Goal: Transaction & Acquisition: Purchase product/service

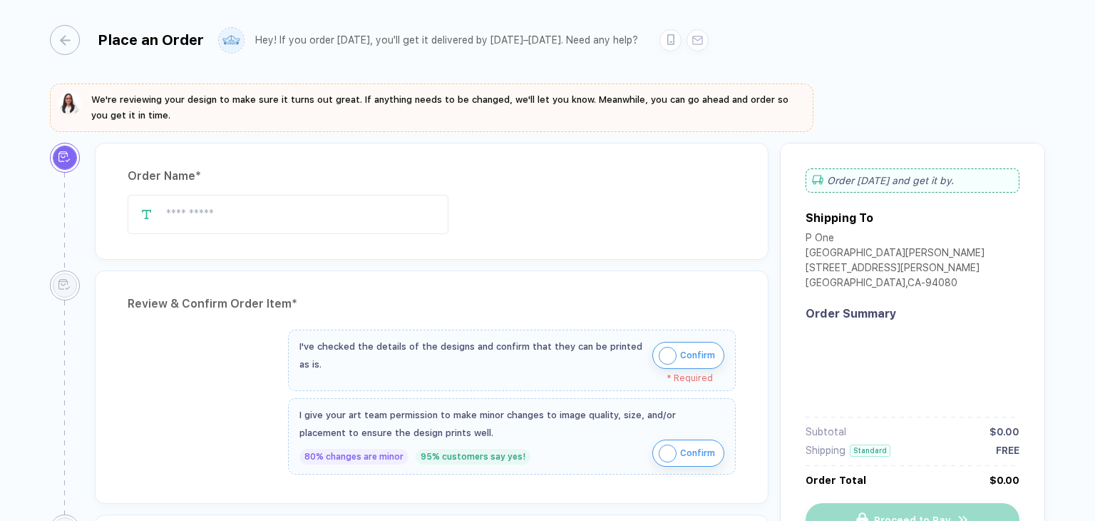
type input "**********"
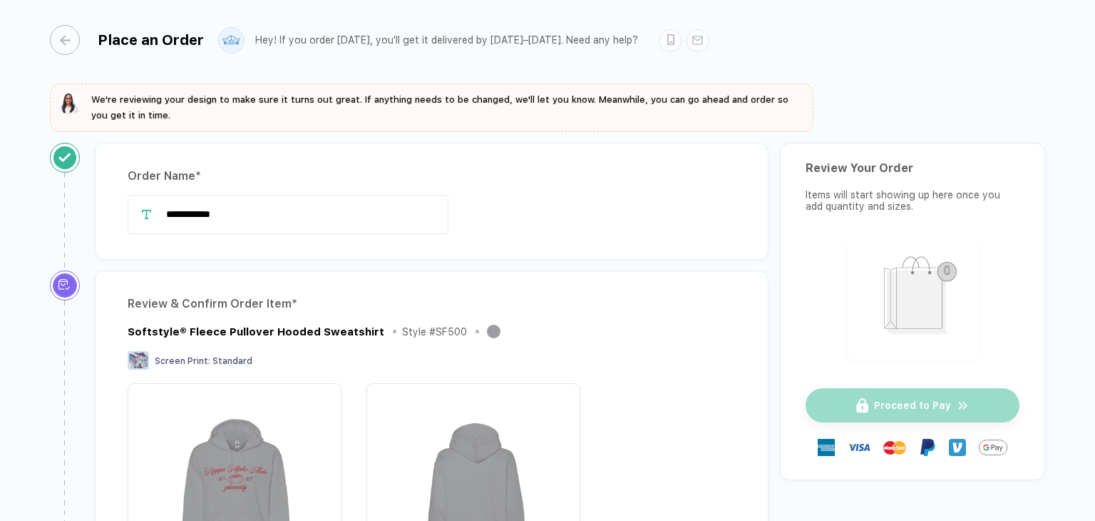
scroll to position [285, 0]
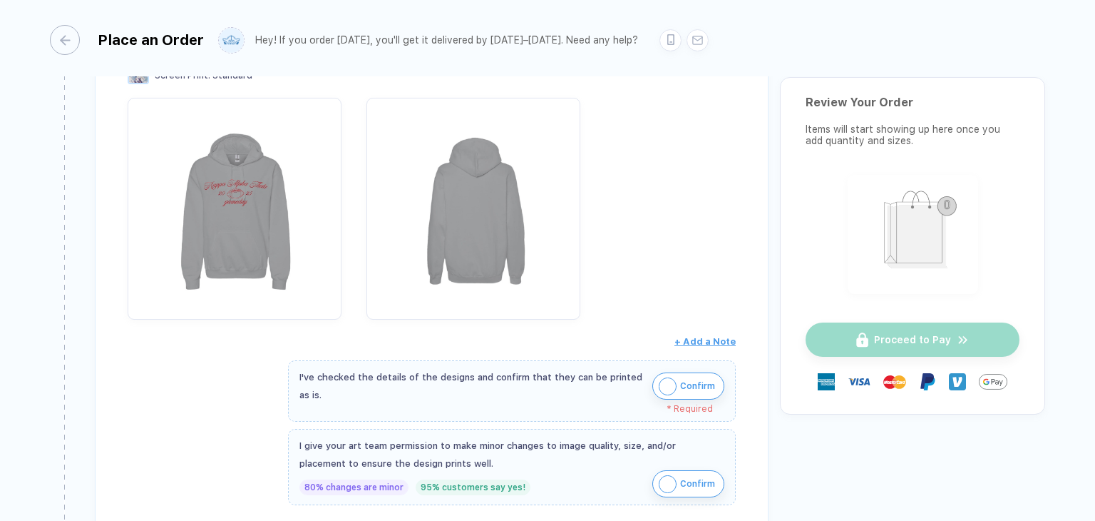
drag, startPoint x: 693, startPoint y: 384, endPoint x: 710, endPoint y: 437, distance: 55.3
click at [693, 386] on span "Confirm" at bounding box center [697, 385] width 35 height 23
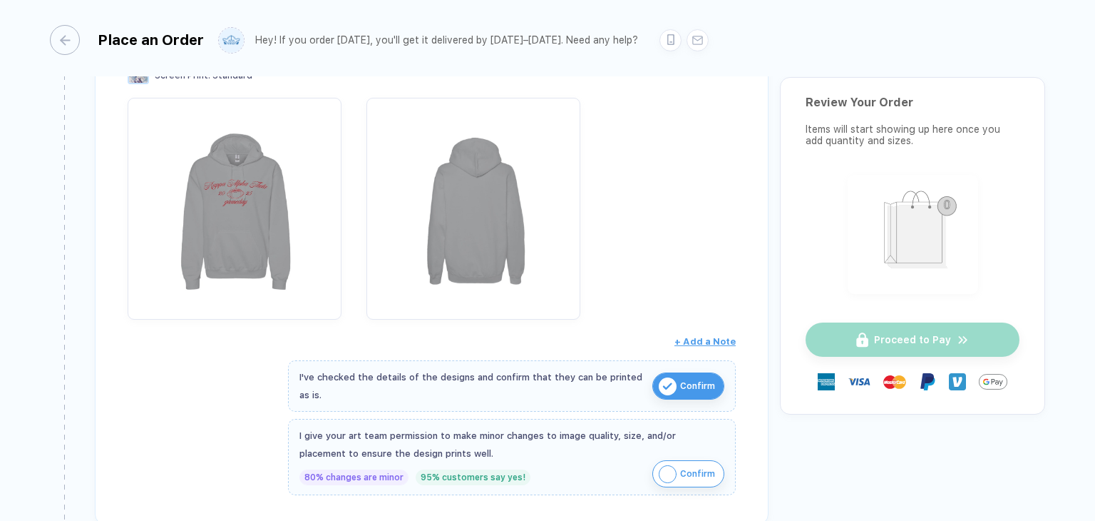
click at [660, 469] on img "button" at bounding box center [668, 474] width 18 height 18
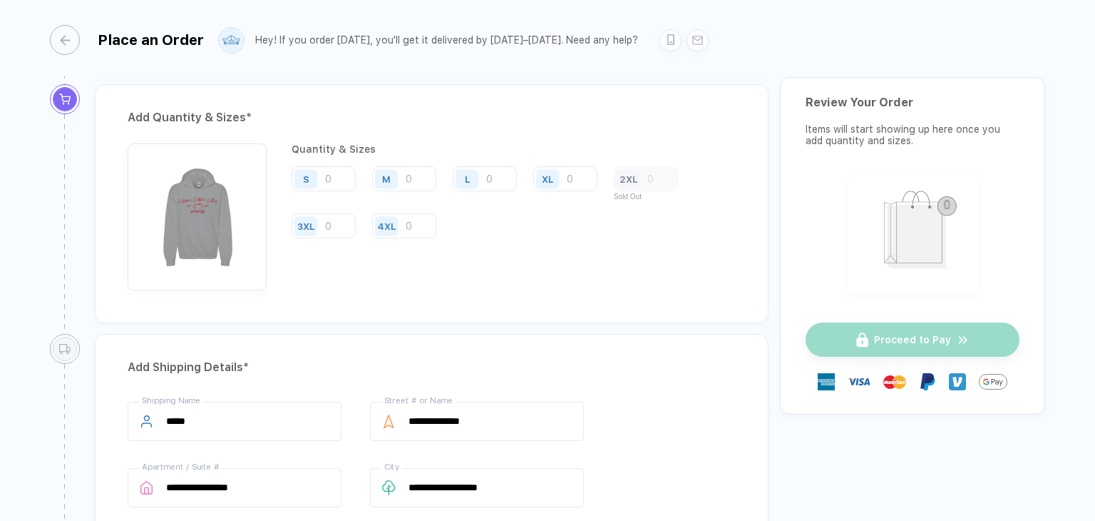
scroll to position [642, 0]
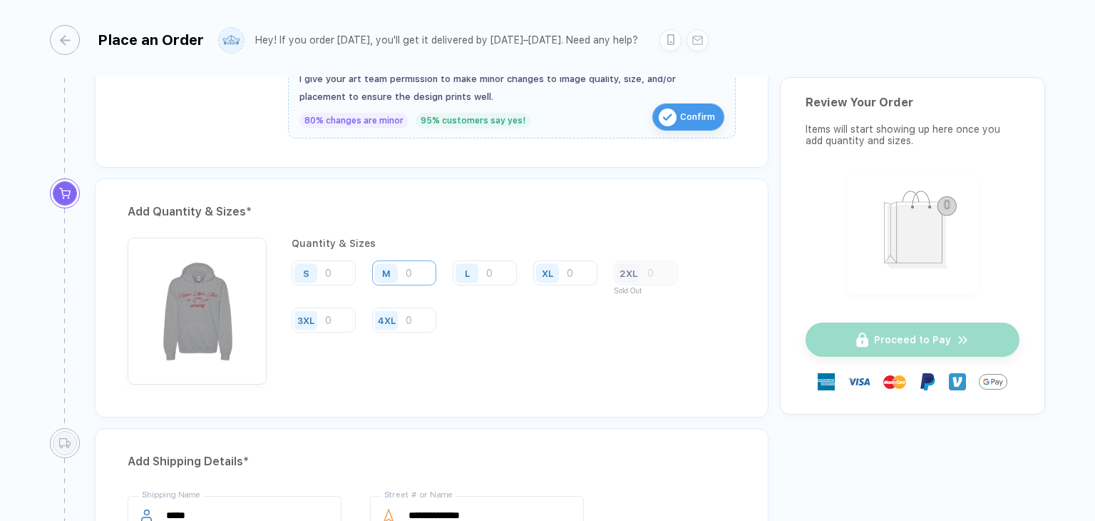
click at [419, 275] on input "number" at bounding box center [404, 272] width 64 height 25
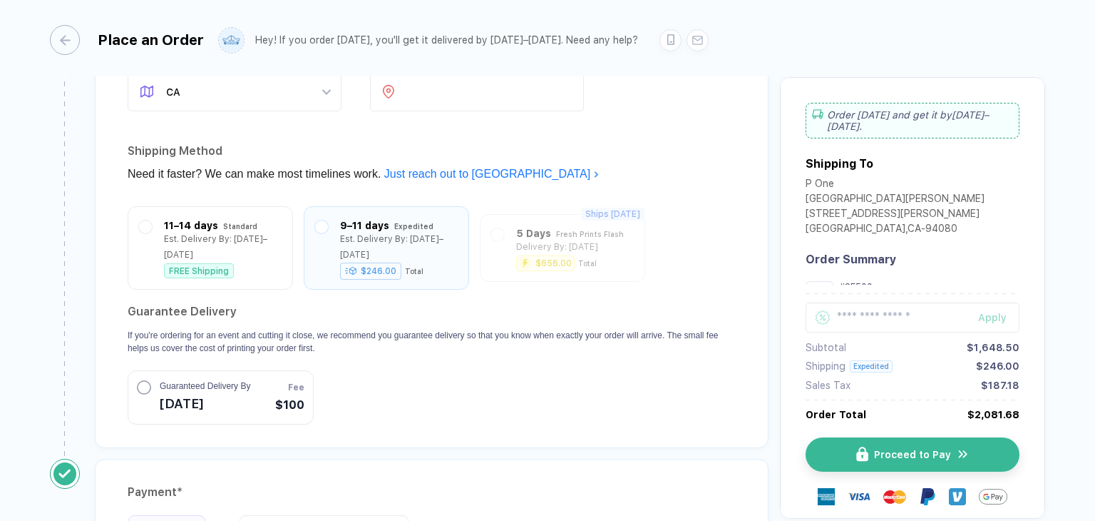
scroll to position [1212, 0]
type input "50"
click at [139, 379] on circle "button" at bounding box center [144, 385] width 13 height 13
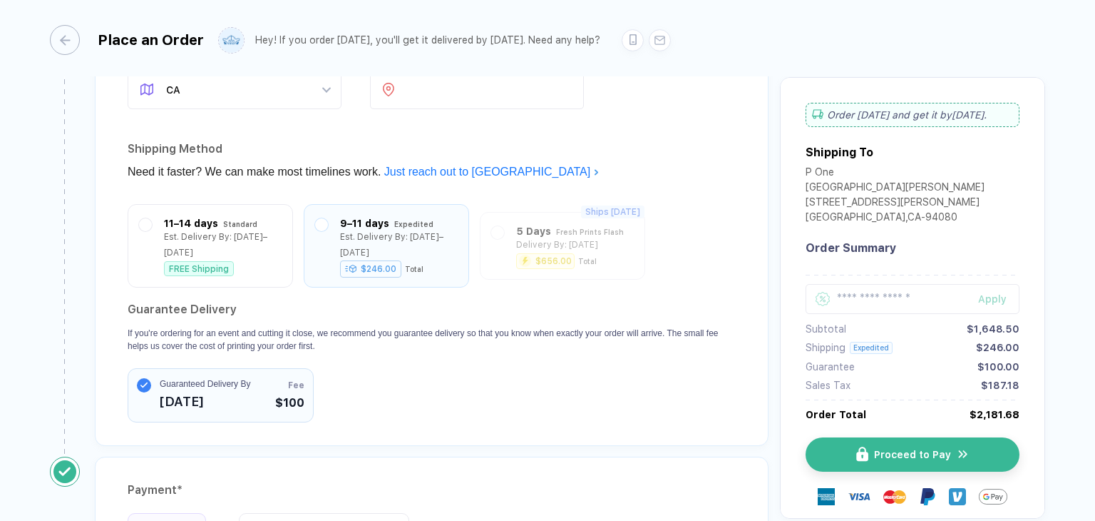
click at [139, 378] on circle "button" at bounding box center [144, 385] width 14 height 14
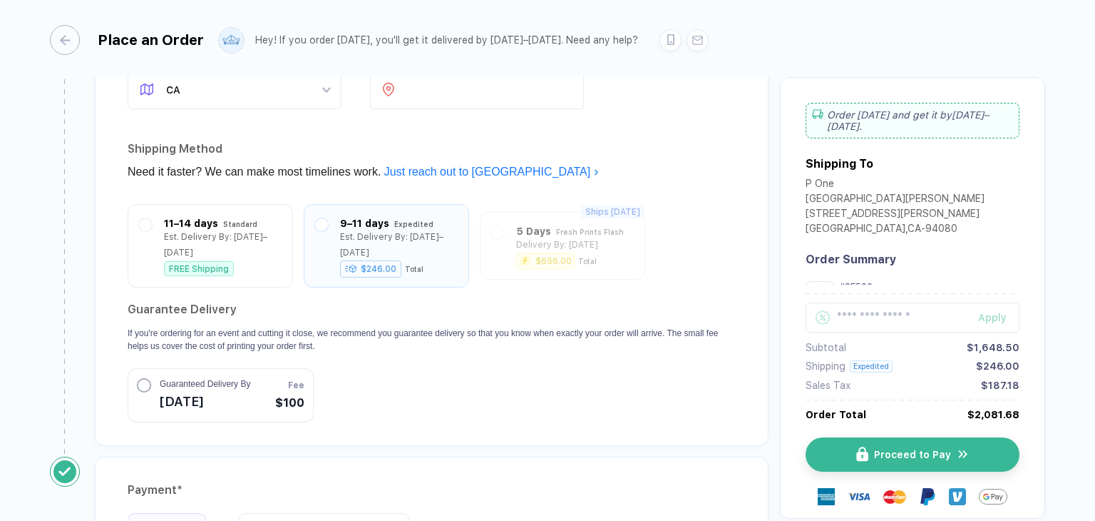
click at [139, 379] on circle "button" at bounding box center [144, 385] width 13 height 13
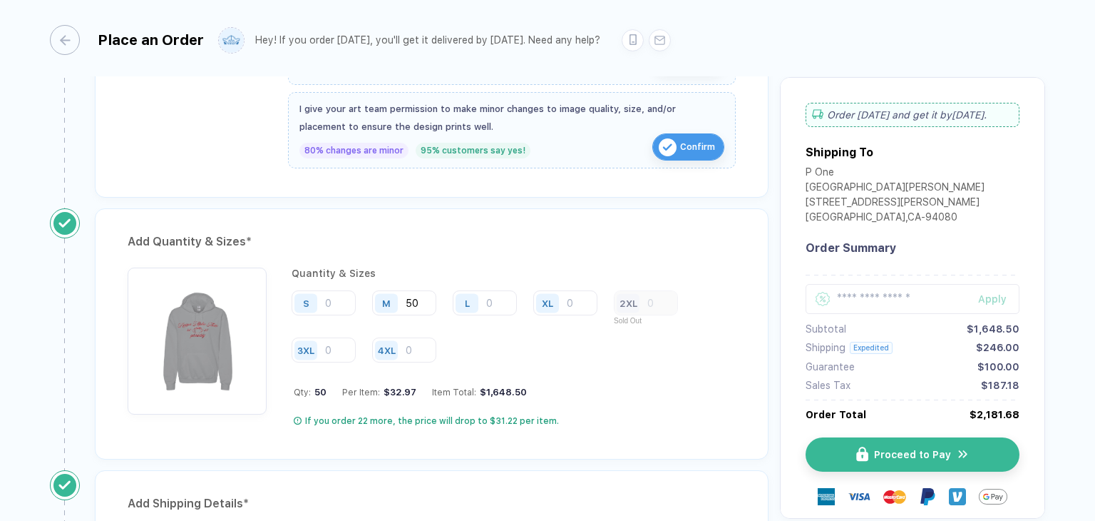
scroll to position [713, 0]
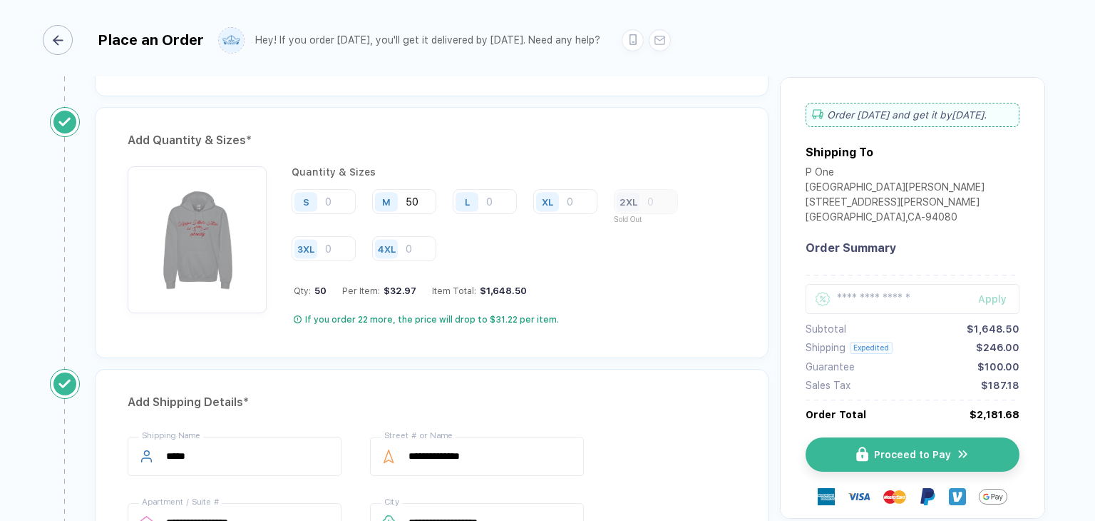
click at [58, 36] on icon "button" at bounding box center [58, 40] width 11 height 11
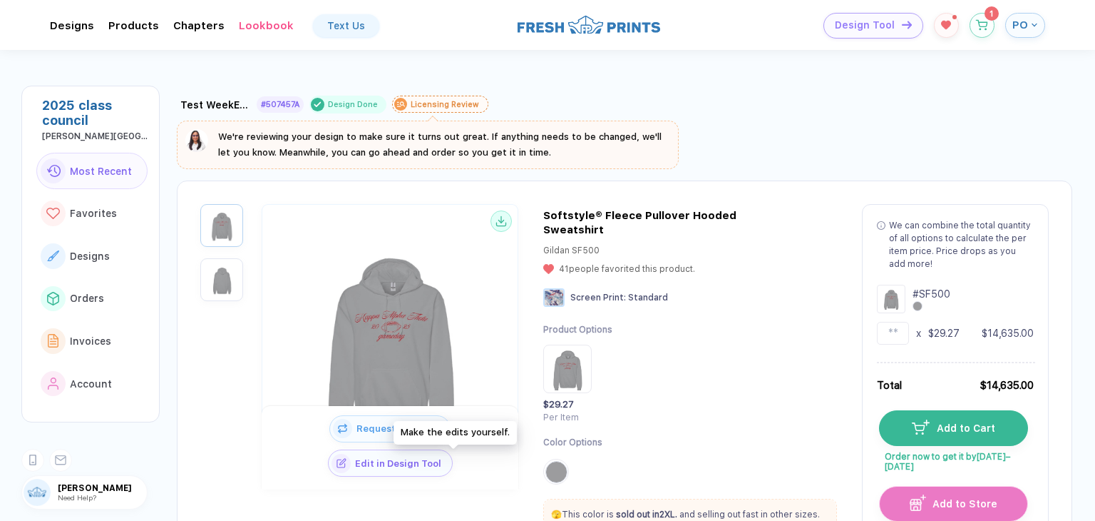
click at [442, 469] on button "Edit in Design Tool" at bounding box center [390, 462] width 125 height 27
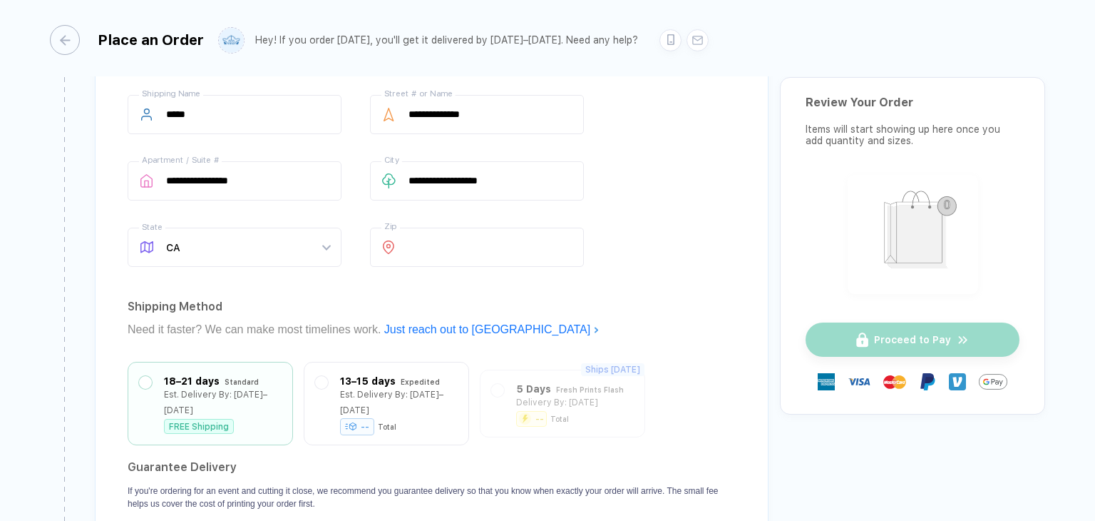
scroll to position [1212, 0]
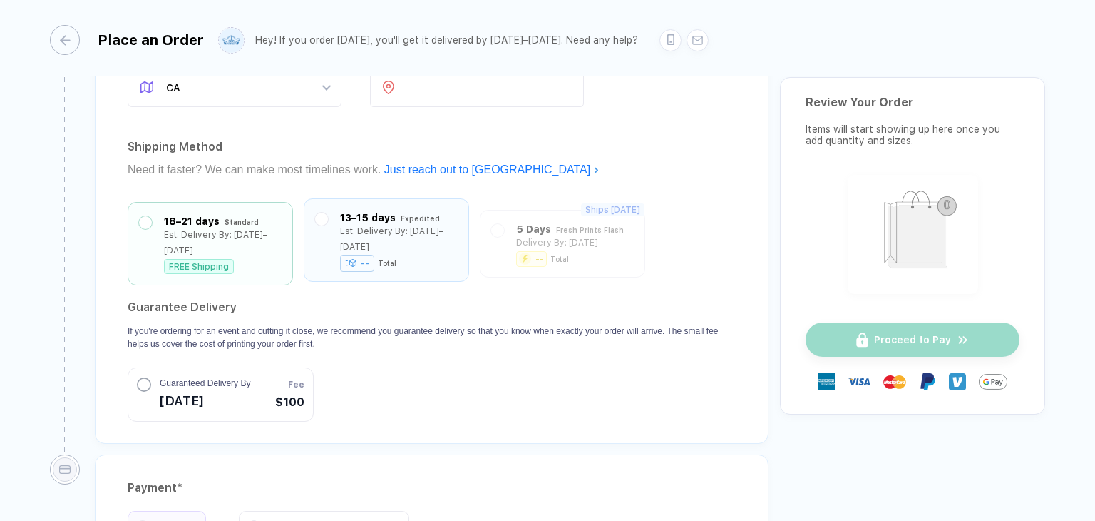
click at [411, 255] on div "-- Total" at bounding box center [399, 262] width 118 height 15
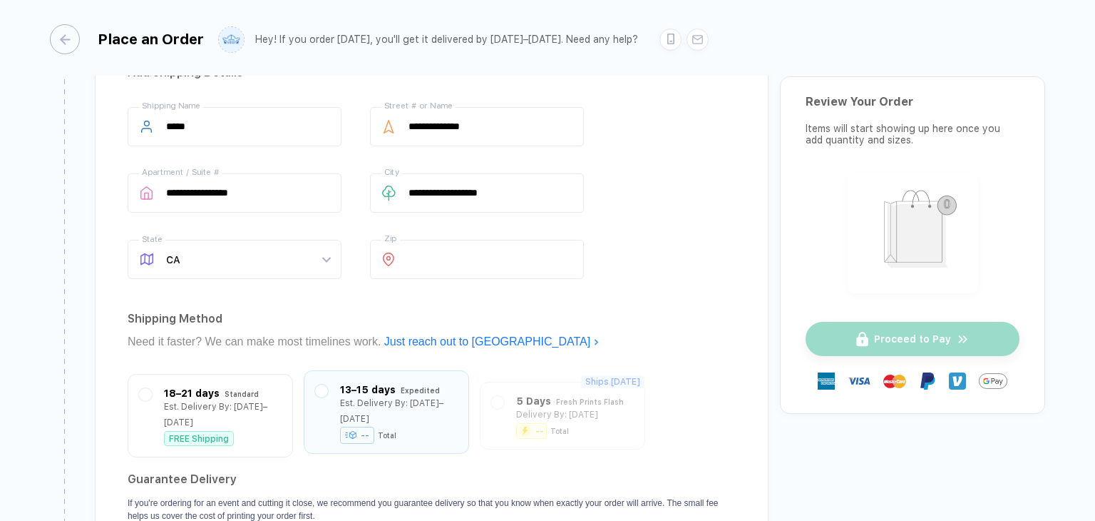
scroll to position [1254, 0]
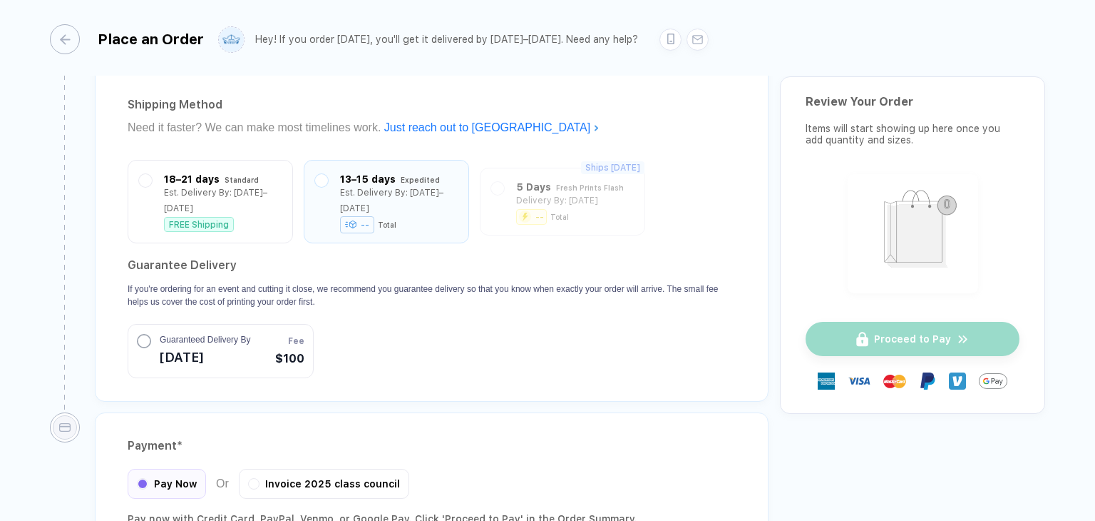
click at [160, 337] on span "Guaranteed Delivery By" at bounding box center [205, 339] width 91 height 13
click at [149, 195] on div at bounding box center [145, 198] width 13 height 61
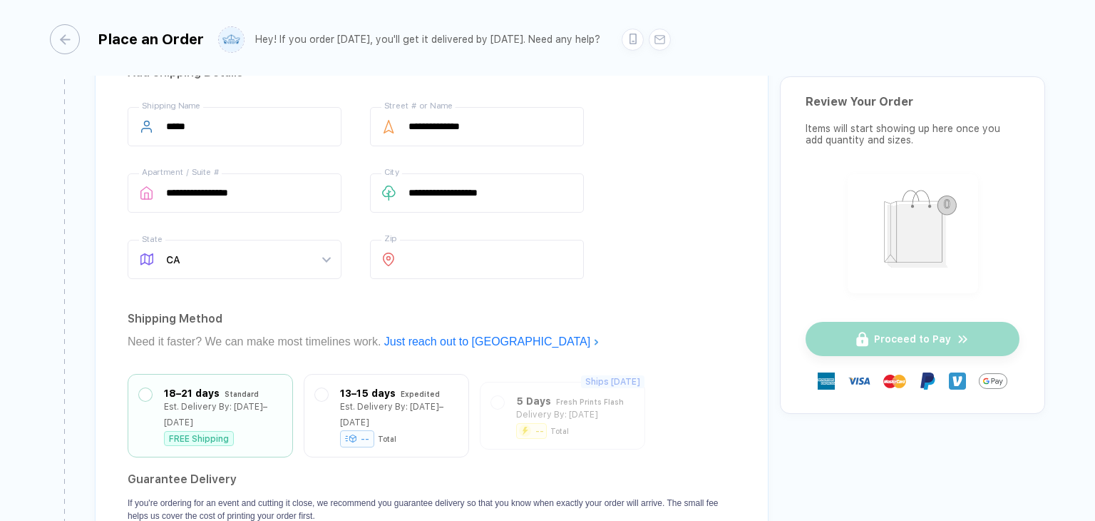
scroll to position [1325, 0]
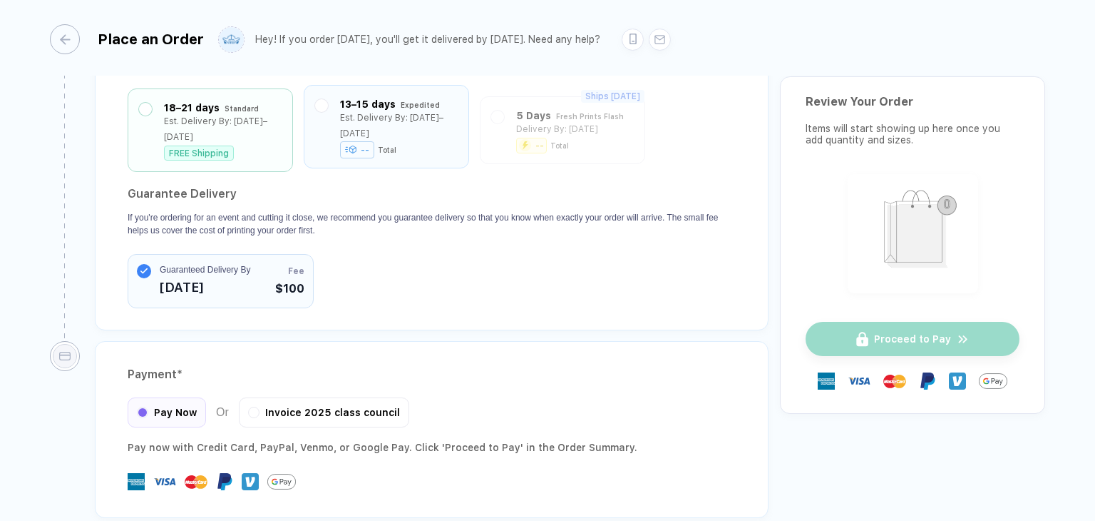
click at [448, 142] on div "-- Total" at bounding box center [399, 149] width 118 height 15
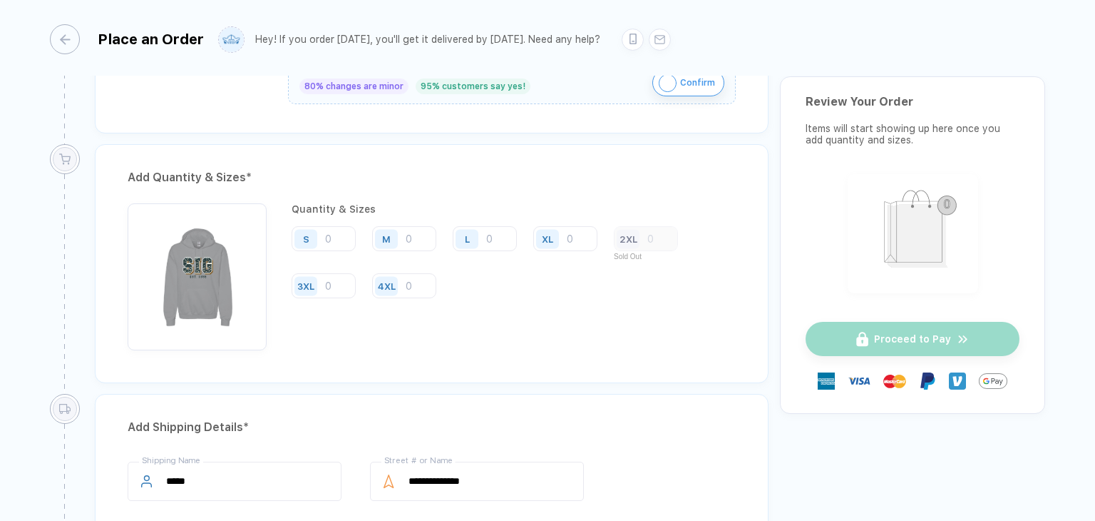
scroll to position [683, 0]
click at [414, 233] on input "number" at bounding box center [404, 240] width 64 height 25
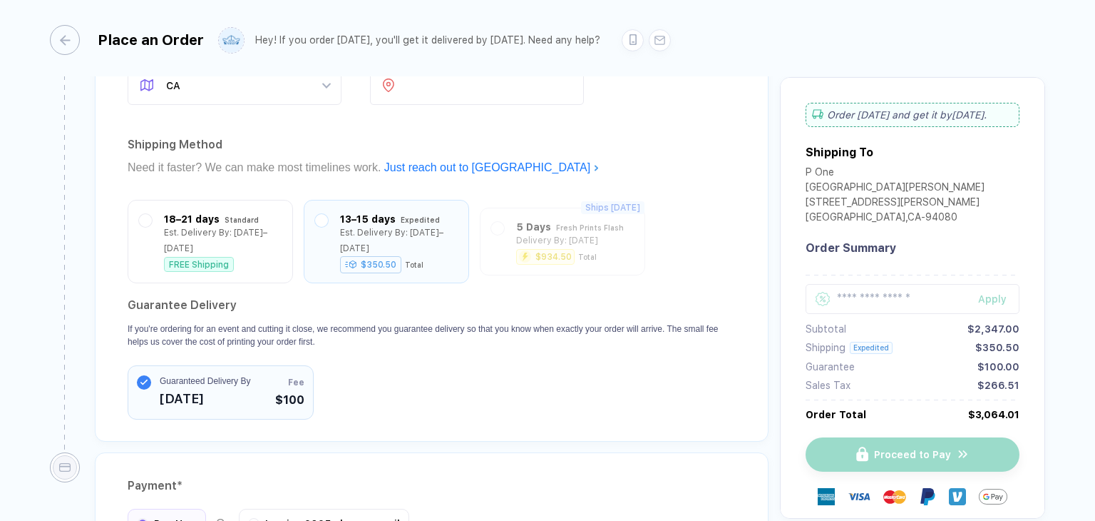
scroll to position [1190, 0]
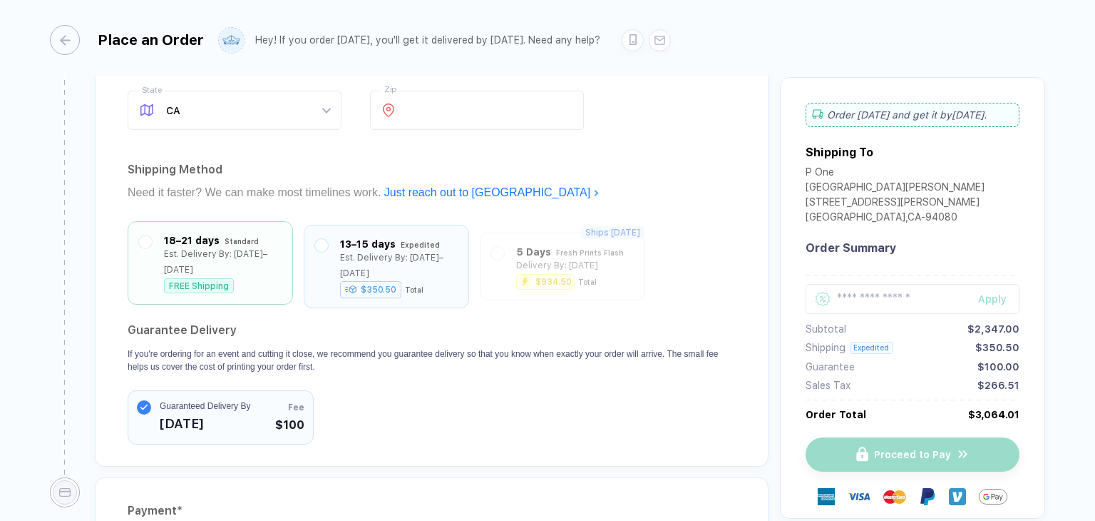
type input "50"
click at [194, 249] on div "Est. Delivery By: [DATE]–[DATE]" at bounding box center [223, 261] width 118 height 31
click at [358, 250] on div "Est. Delivery By: [DATE]–[DATE]" at bounding box center [399, 261] width 118 height 31
click at [160, 252] on div "18–21 days Standard Est. Delivery By: [DATE]–[DATE] FREE Shipping" at bounding box center [210, 262] width 143 height 61
click at [344, 257] on div "Est. Delivery By: [DATE]–[DATE]" at bounding box center [399, 261] width 118 height 31
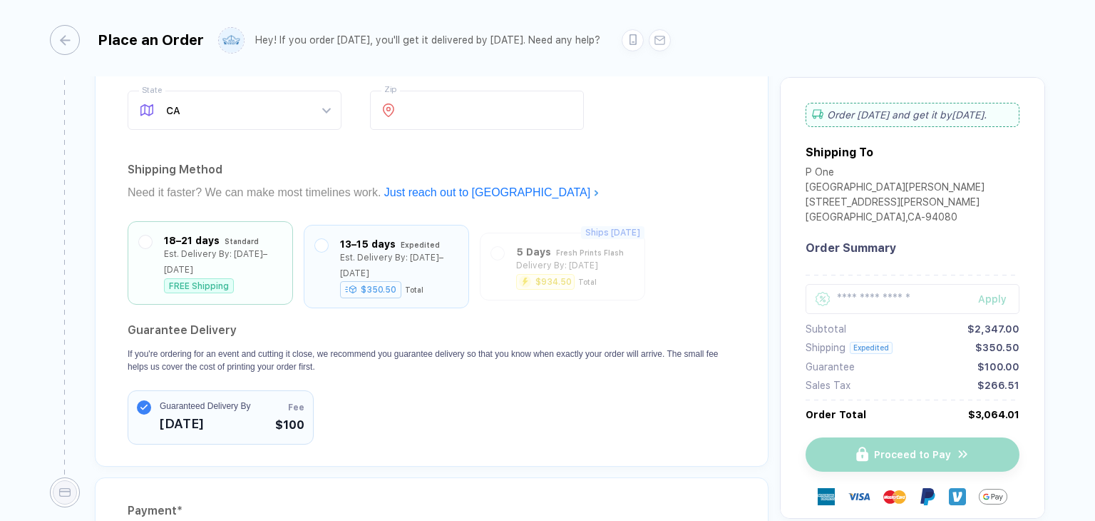
click at [183, 247] on div "Est. Delivery By: [DATE]–[DATE]" at bounding box center [223, 261] width 118 height 31
